Goal: Task Accomplishment & Management: Complete application form

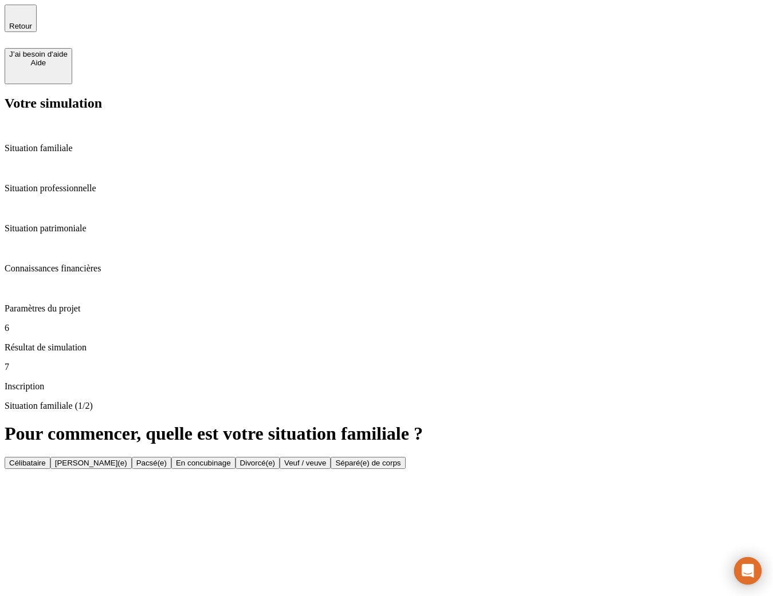
click at [500, 401] on div "Situation familiale (1/2) Pour commencer, quelle est votre situation familiale …" at bounding box center [387, 435] width 764 height 68
click at [123, 223] on p "Situation patrimoniale" at bounding box center [387, 228] width 764 height 10
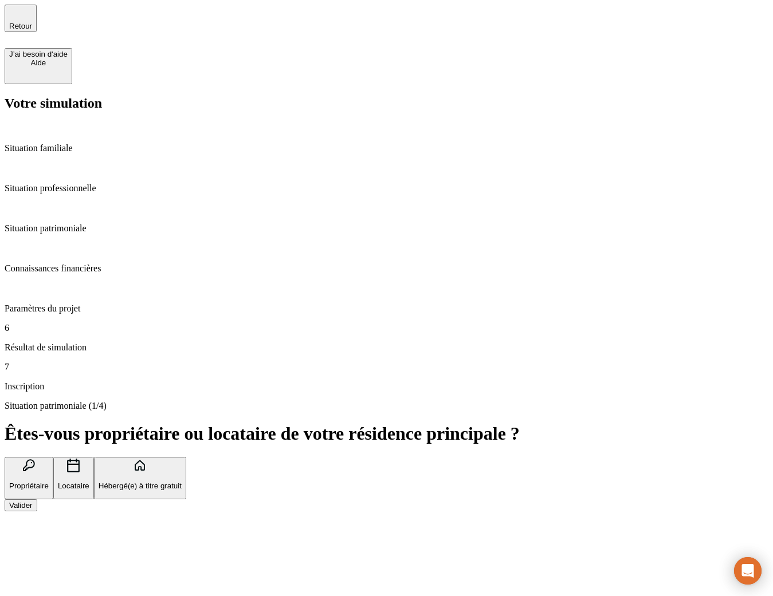
click at [103, 183] on p "Situation professionnelle" at bounding box center [387, 188] width 764 height 10
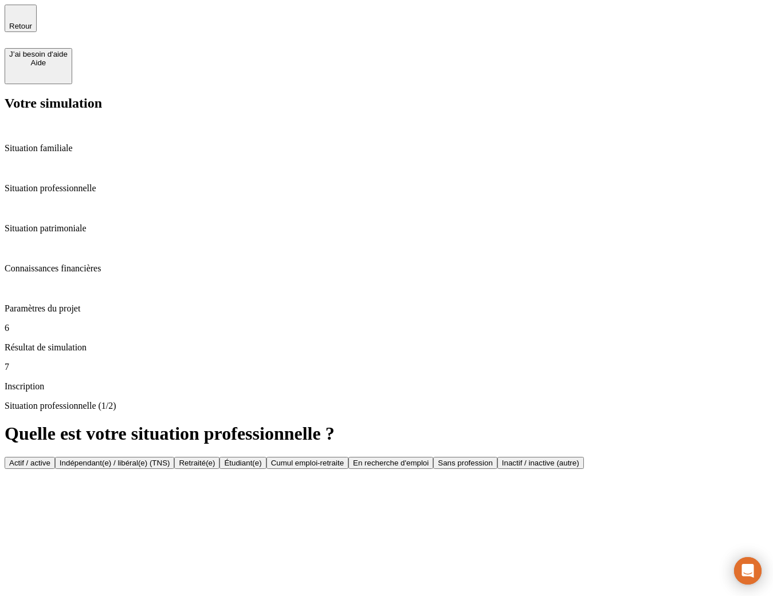
click at [100, 223] on p "Situation patrimoniale" at bounding box center [387, 228] width 764 height 10
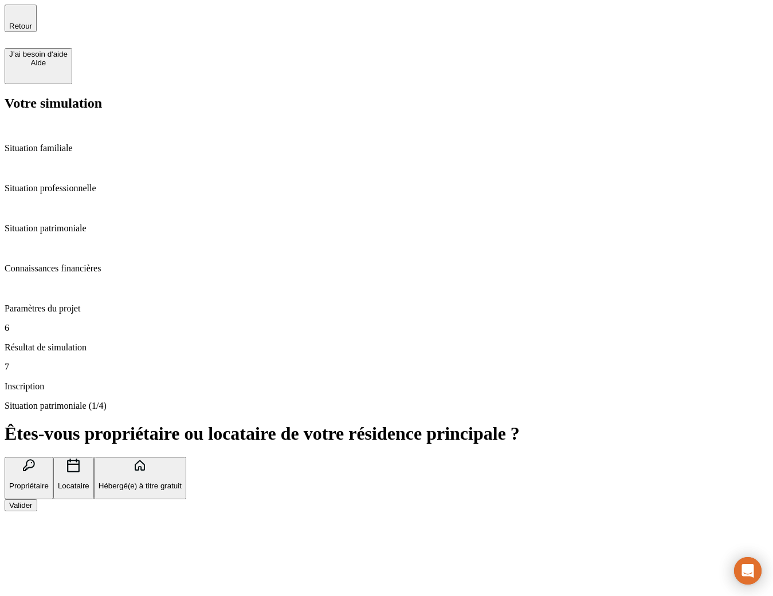
click at [99, 183] on p "Situation professionnelle" at bounding box center [387, 188] width 764 height 10
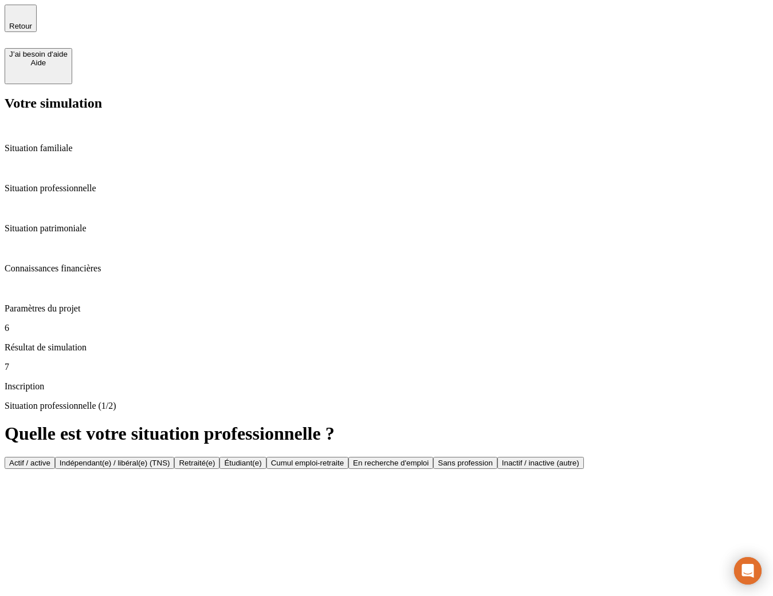
click at [308, 401] on div "Situation professionnelle (1/2) Quelle est votre situation professionnelle ? Ac…" at bounding box center [387, 435] width 764 height 68
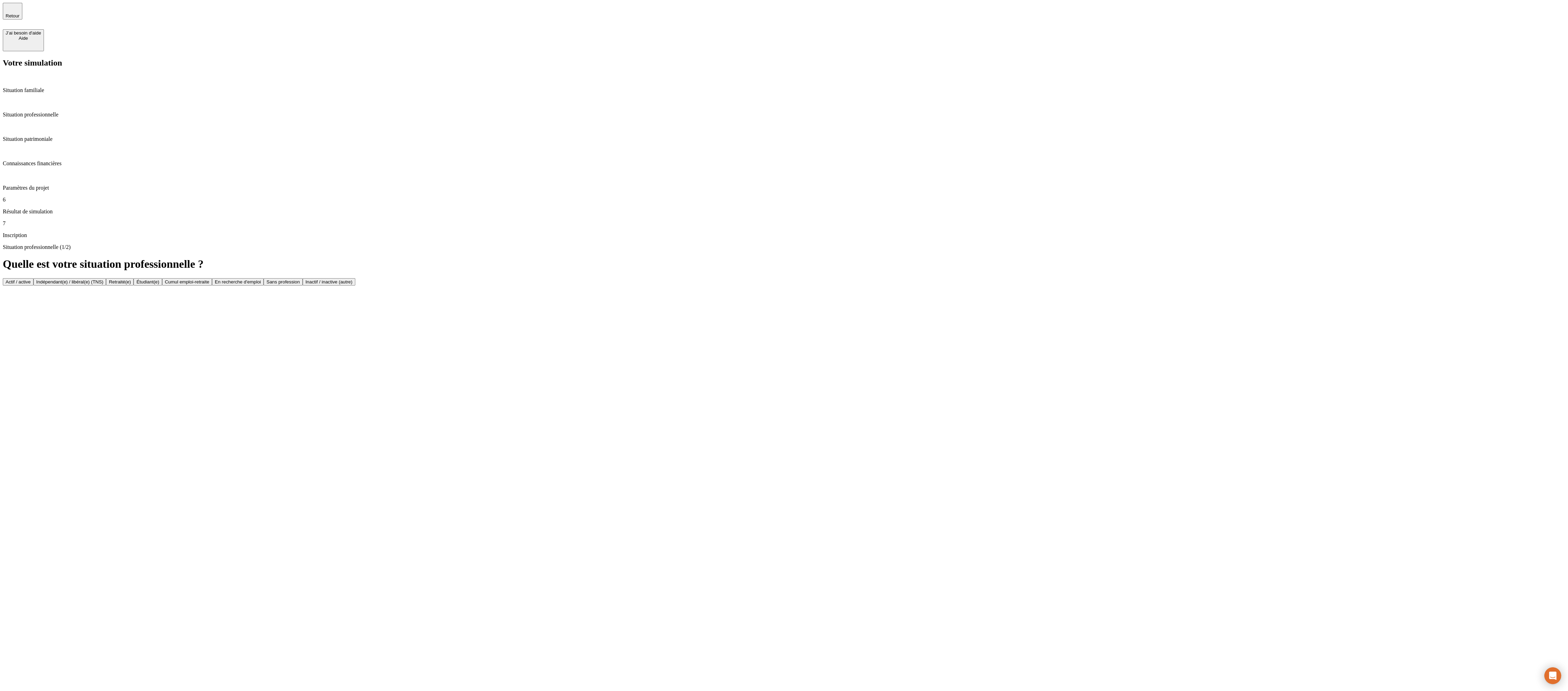
click at [470, 286] on div "Situation professionnelle (1/2) Quelle est votre situation professionnelle ? Ac…" at bounding box center [784, 265] width 1563 height 41
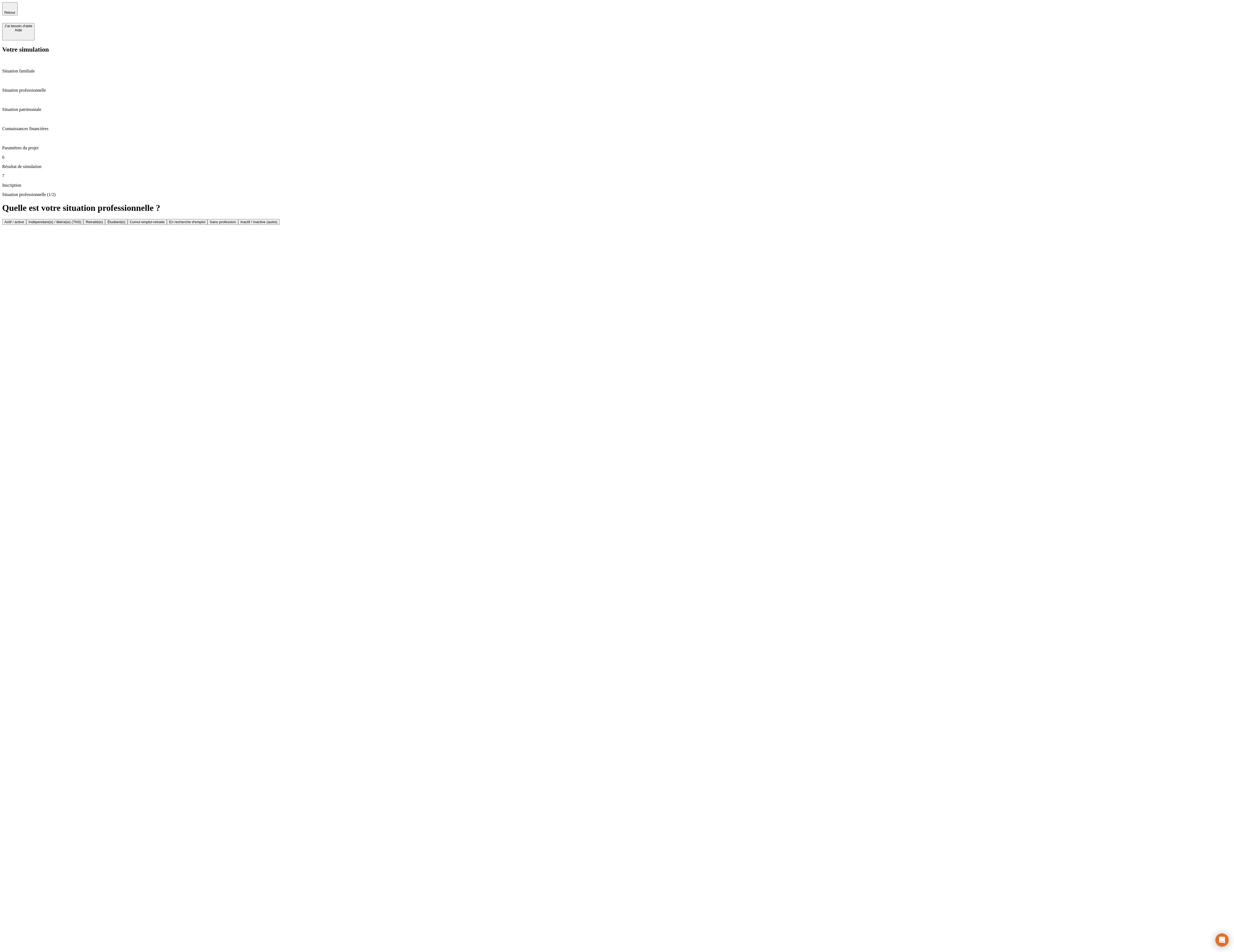
click at [370, 225] on div "Situation professionnelle (1/2) Quelle est votre situation professionnelle ? Ac…" at bounding box center [617, 208] width 1230 height 33
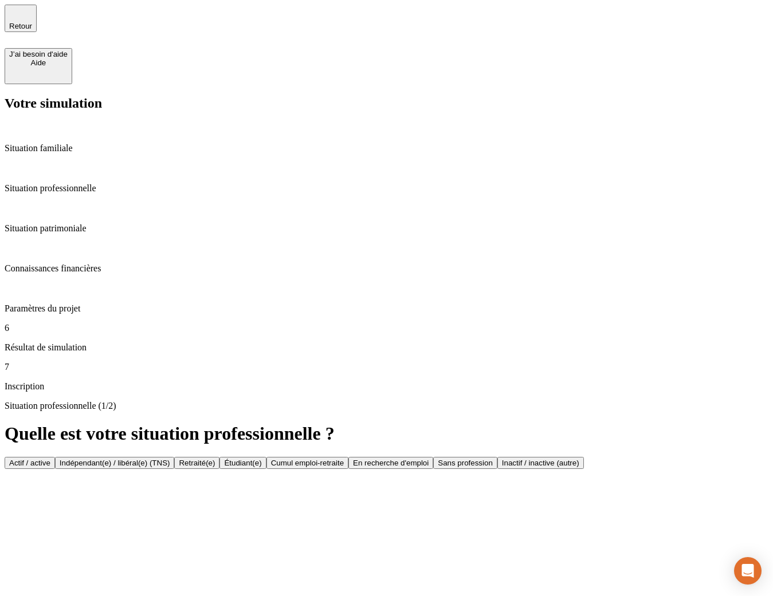
click at [405, 401] on p "Situation professionnelle (1/2)" at bounding box center [387, 406] width 764 height 10
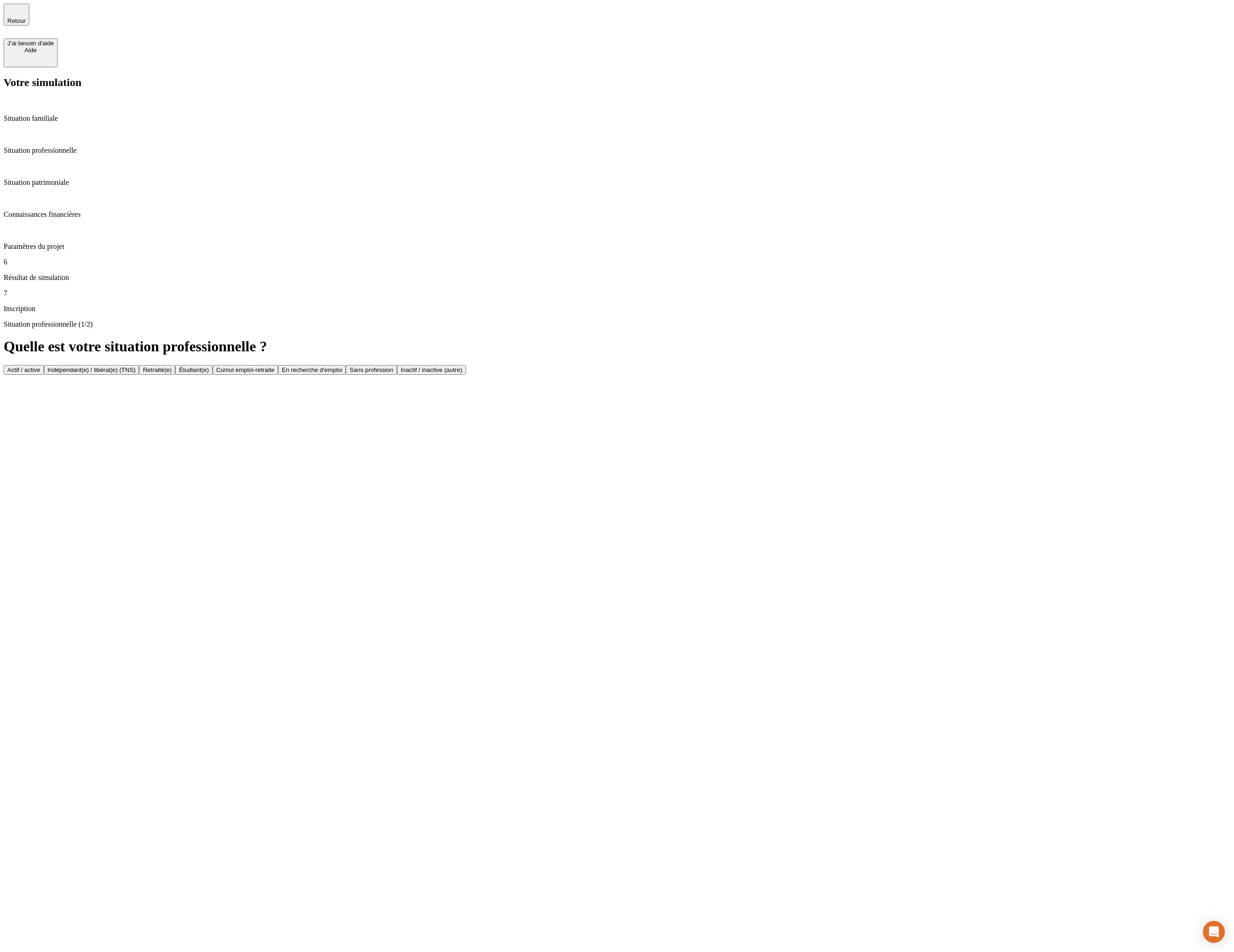
click at [370, 320] on div "Situation professionnelle (1/2) Quelle est votre situation professionnelle ? Ac…" at bounding box center [617, 347] width 1227 height 54
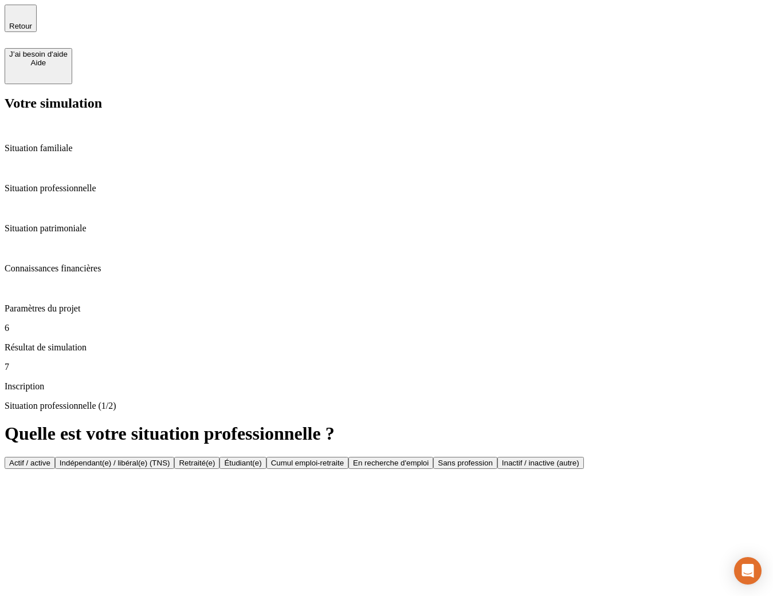
click at [230, 401] on div "Situation professionnelle (1/2) Quelle est votre situation professionnelle ? Ac…" at bounding box center [387, 435] width 764 height 68
click at [97, 304] on p "Paramètres du projet" at bounding box center [387, 309] width 764 height 10
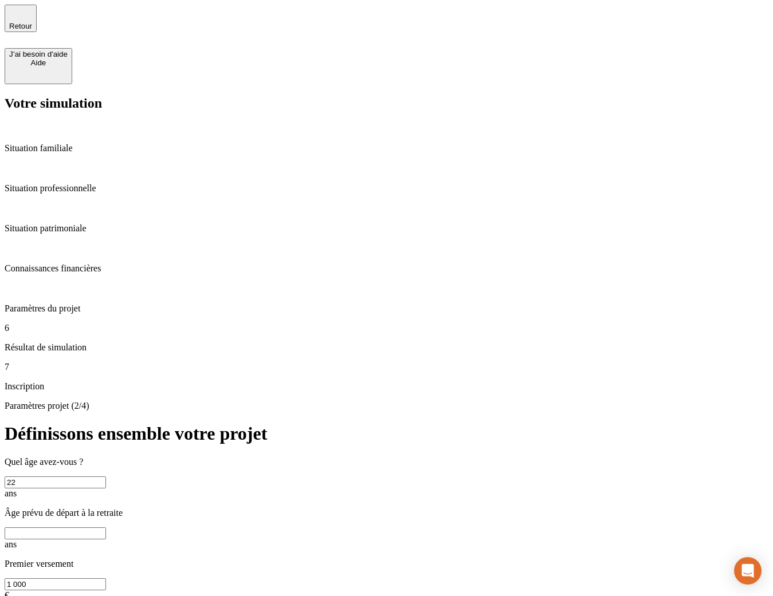
click at [106, 528] on input "text" at bounding box center [55, 534] width 101 height 12
type input "33"
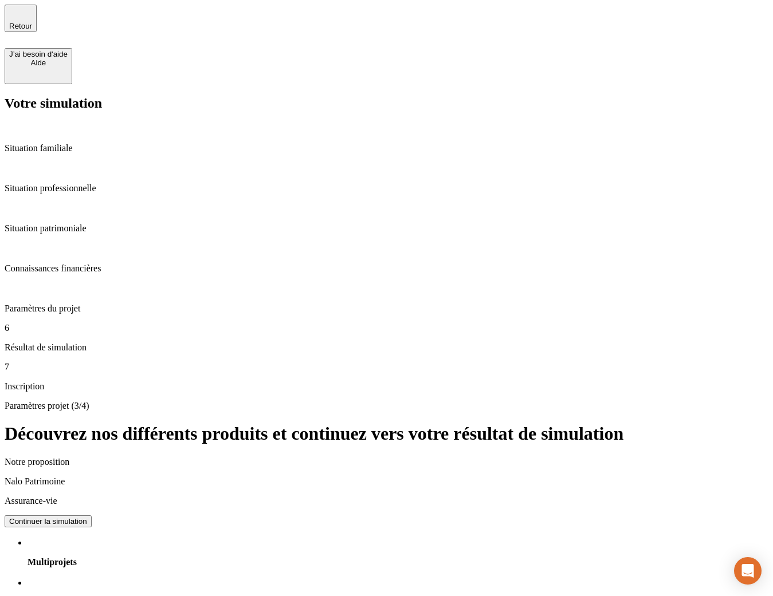
drag, startPoint x: 213, startPoint y: 78, endPoint x: 510, endPoint y: 427, distance: 458.3
click at [500, 401] on p "Paramètres projet (3/4)" at bounding box center [387, 406] width 764 height 10
